Goal: Task Accomplishment & Management: Manage account settings

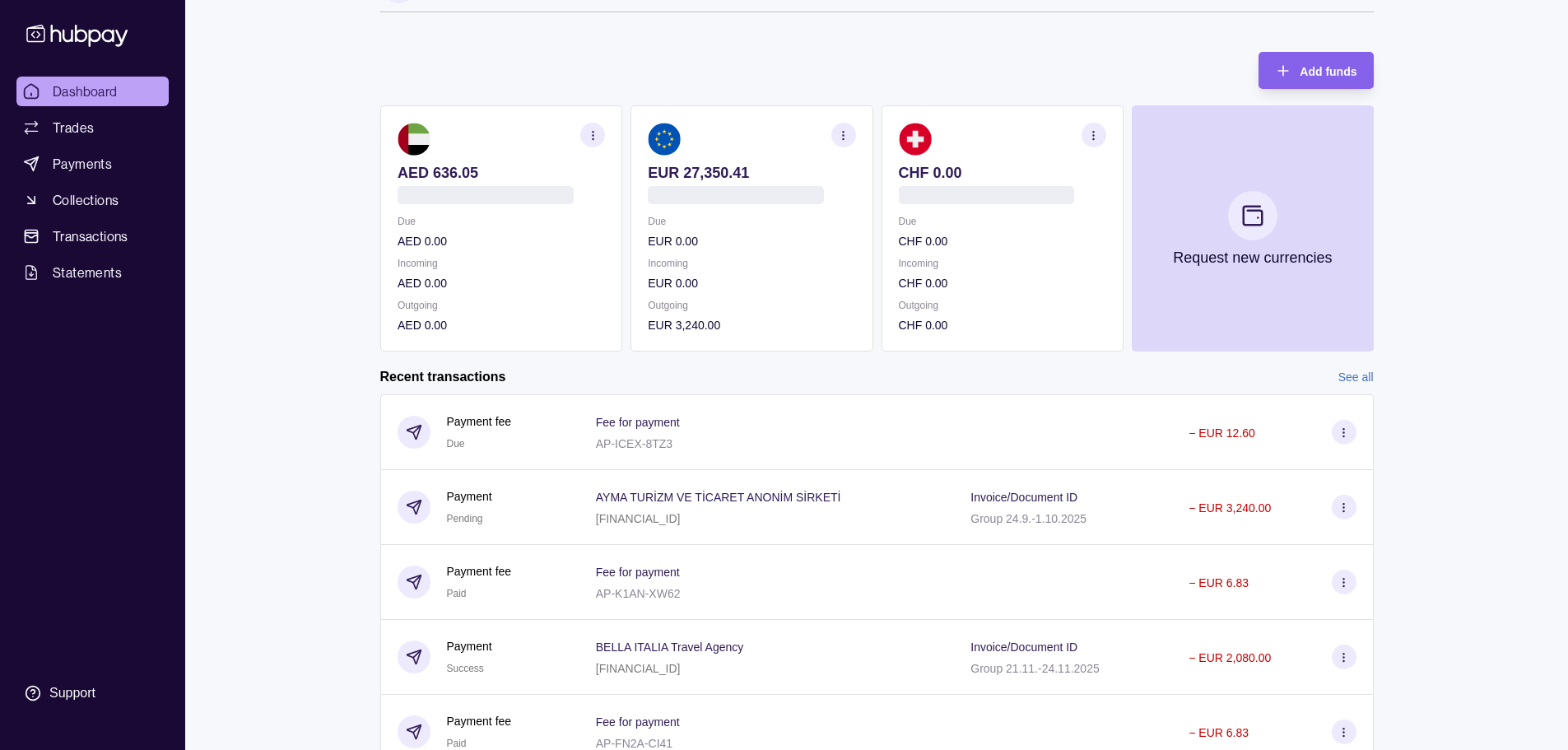
scroll to position [83, 0]
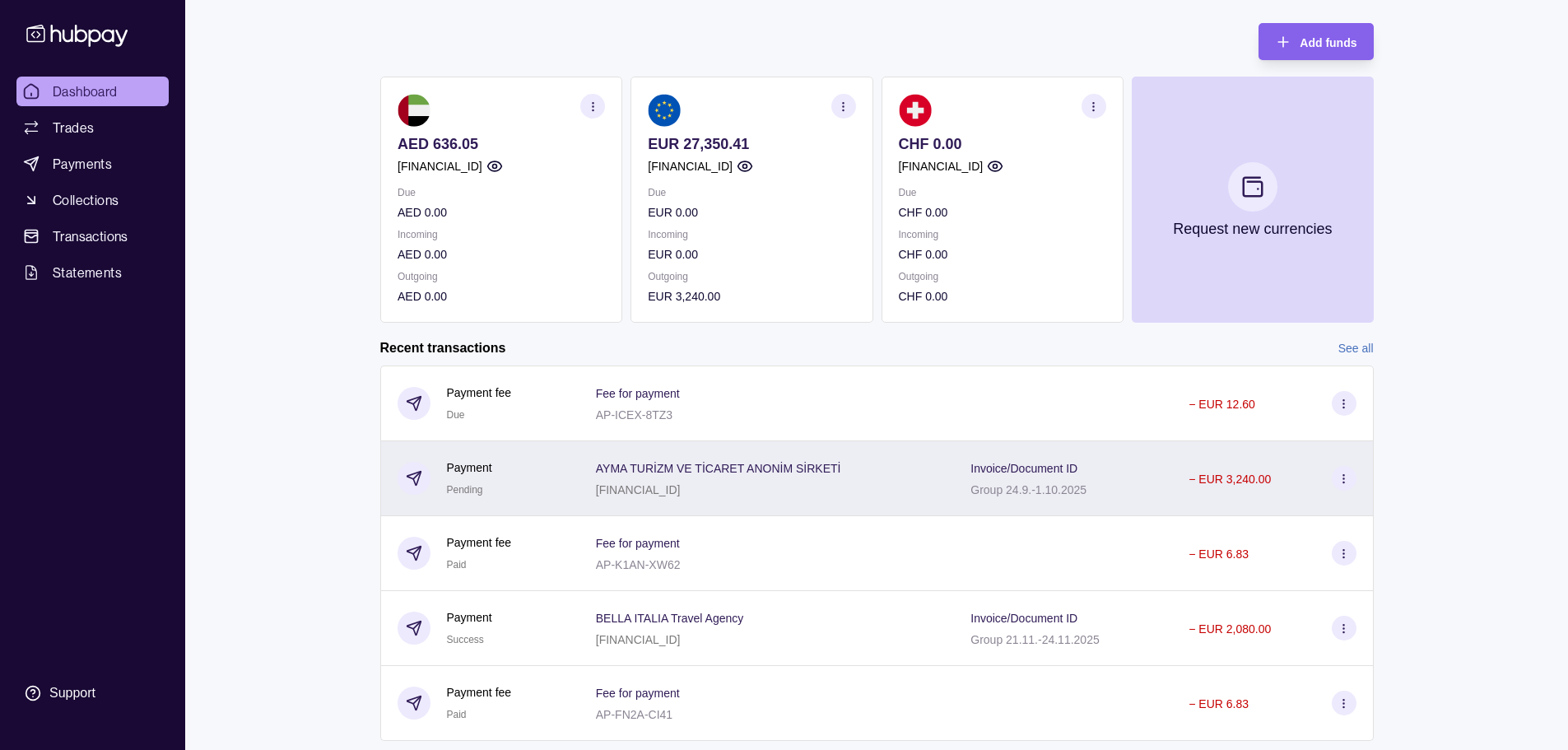
click at [1348, 484] on icon at bounding box center [1344, 479] width 12 height 12
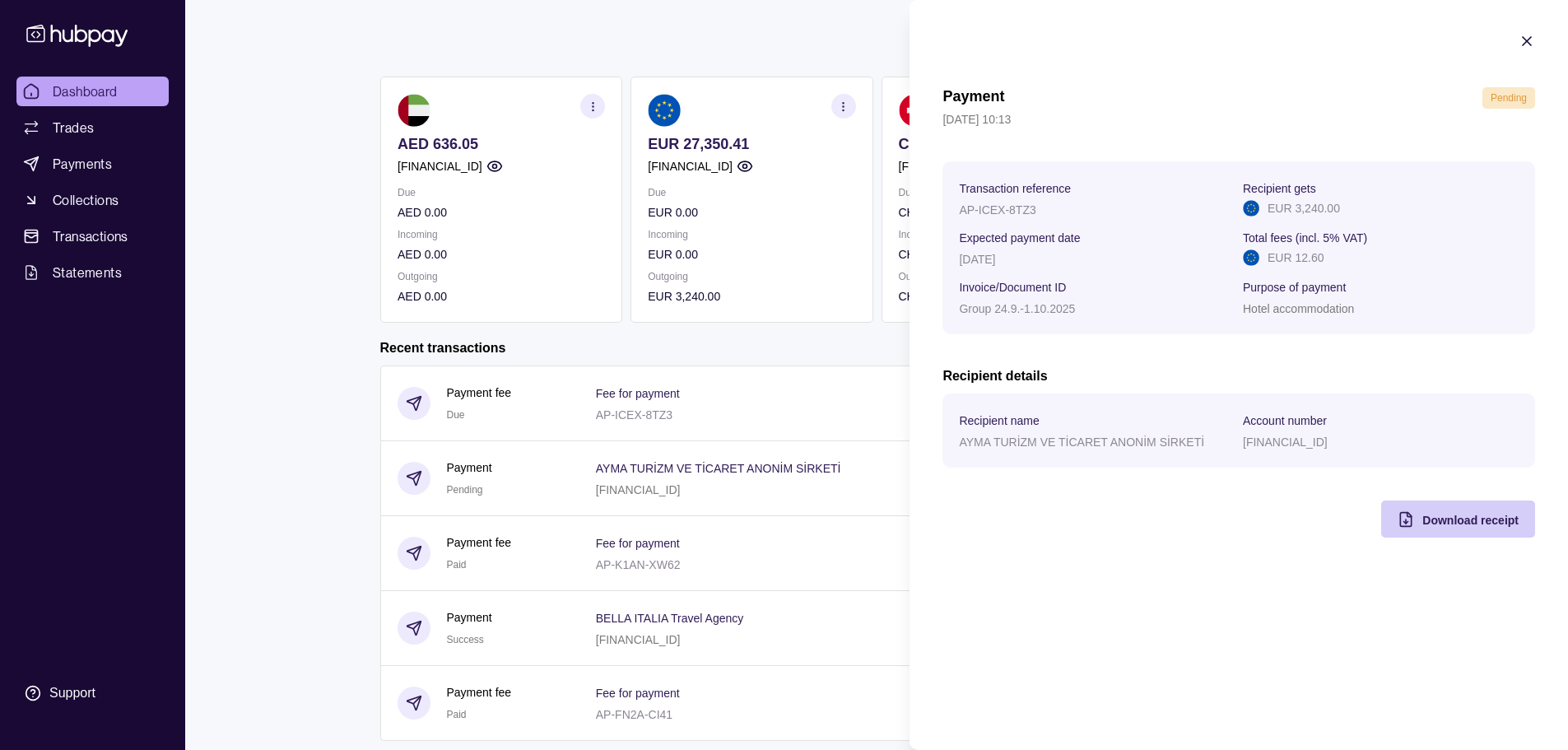
click at [1476, 530] on div "Download receipt" at bounding box center [1446, 519] width 146 height 37
drag, startPoint x: 271, startPoint y: 117, endPoint x: 250, endPoint y: 98, distance: 28.3
click at [271, 117] on html "Dashboard Trades Payments Collections Transactions Statements Support B Hello, …" at bounding box center [784, 355] width 1568 height 876
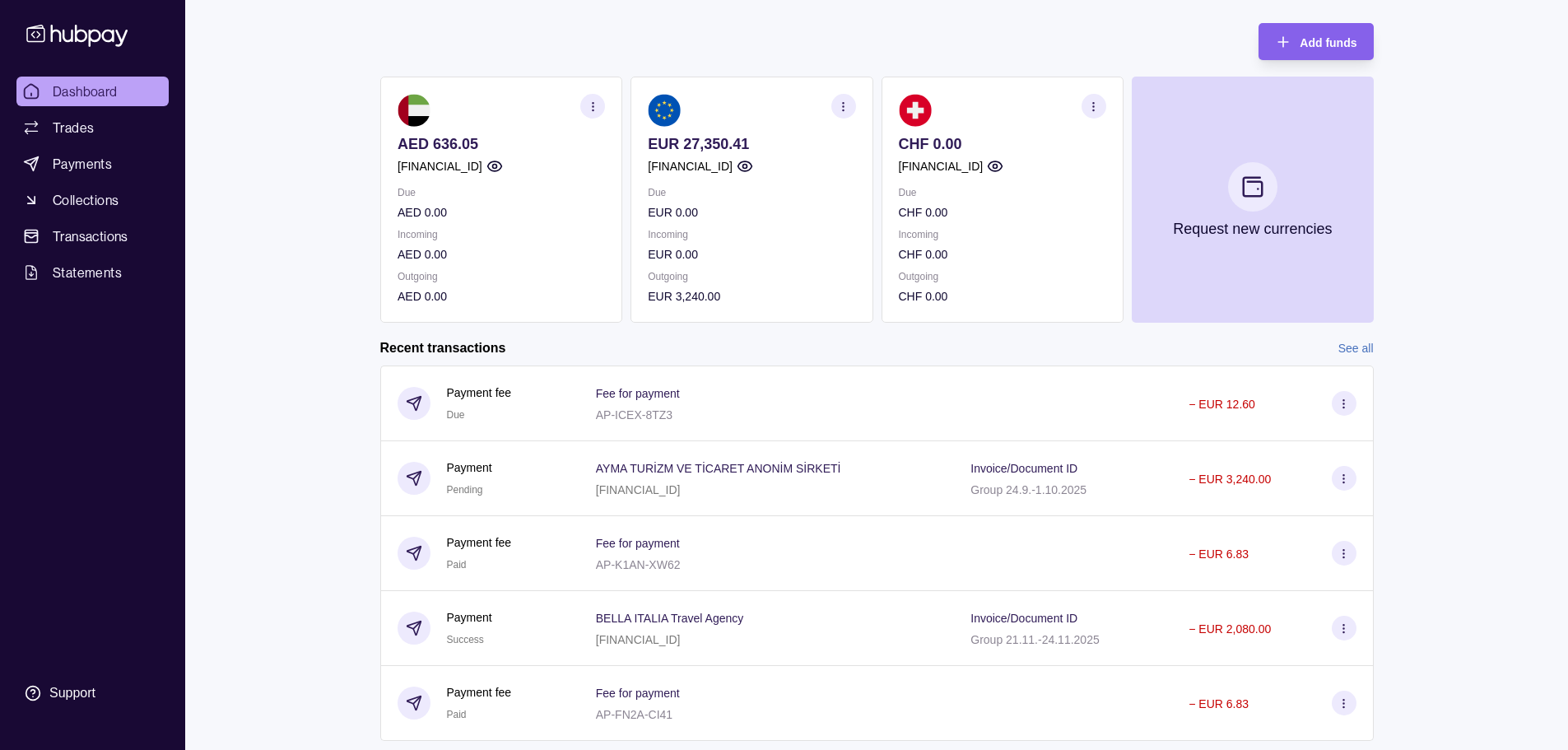
click at [95, 32] on icon at bounding box center [77, 34] width 109 height 31
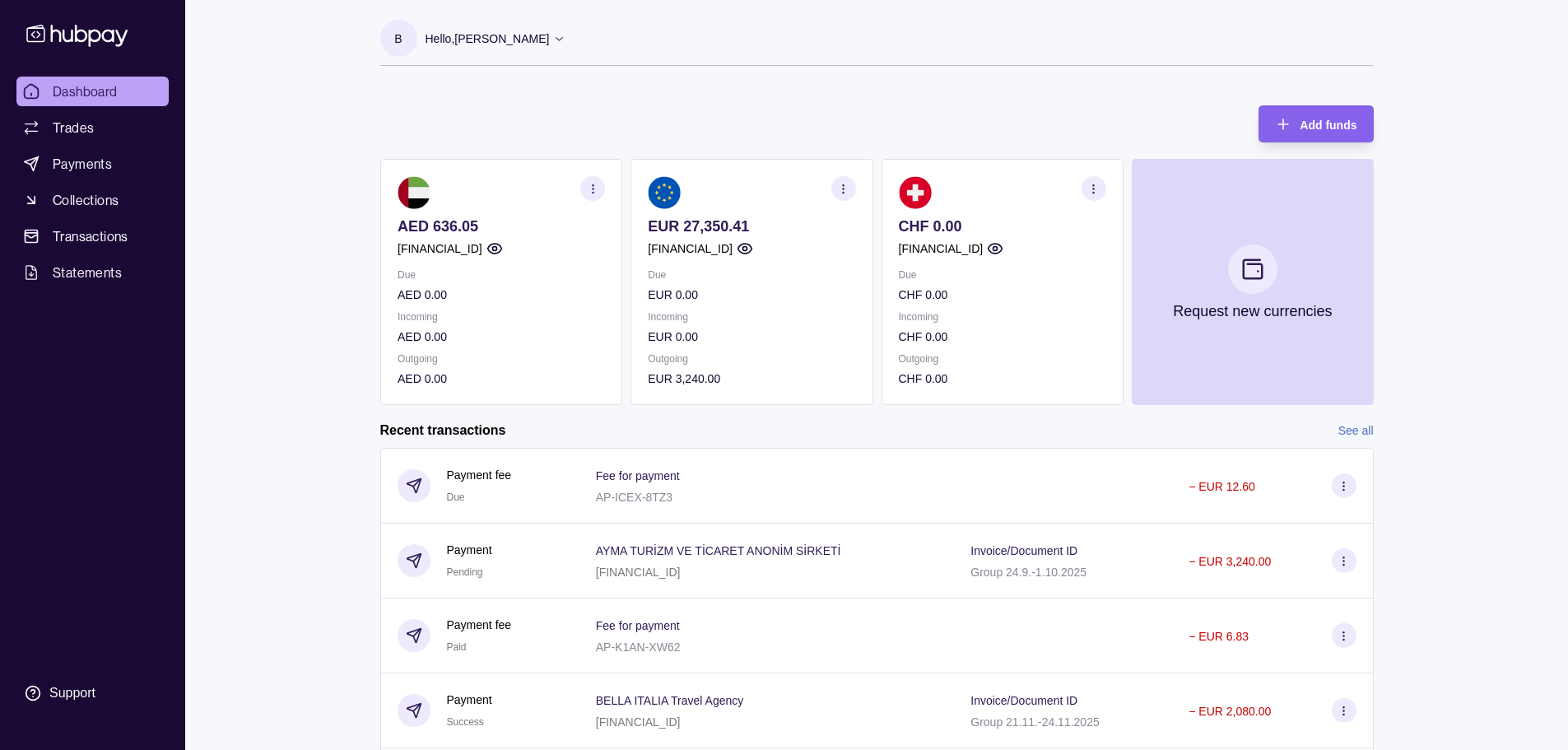
click at [481, 40] on p "Hello, [PERSON_NAME]" at bounding box center [487, 39] width 124 height 18
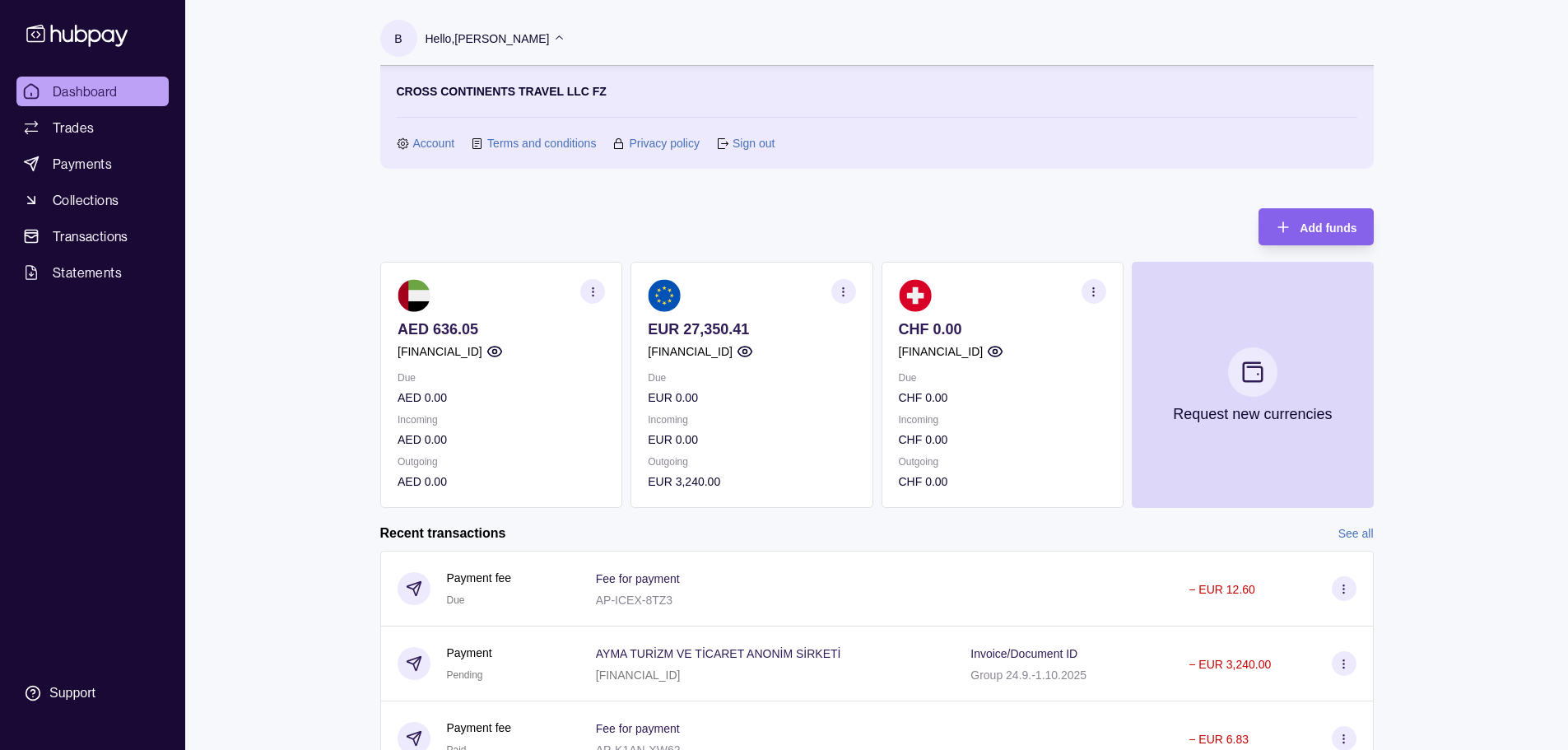
drag, startPoint x: 745, startPoint y: 141, endPoint x: 834, endPoint y: 118, distance: 91.9
click at [745, 141] on link "Sign out" at bounding box center [754, 143] width 42 height 18
